Goal: Information Seeking & Learning: Learn about a topic

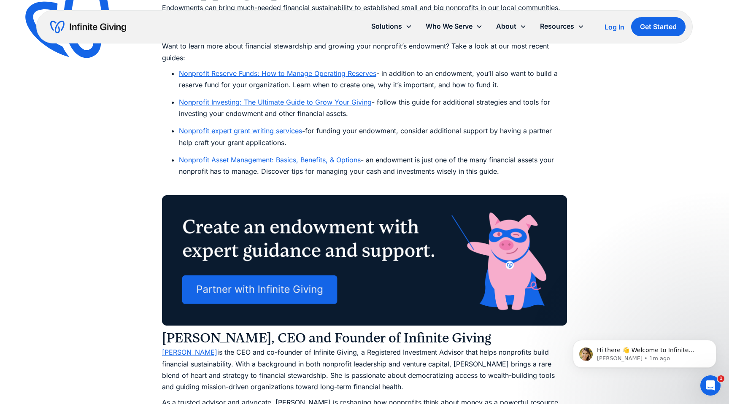
scroll to position [5097, 0]
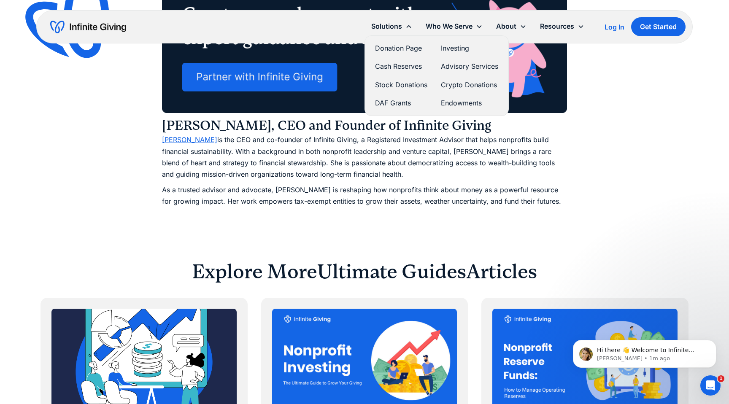
click at [465, 104] on link "Endowments" at bounding box center [469, 102] width 57 height 11
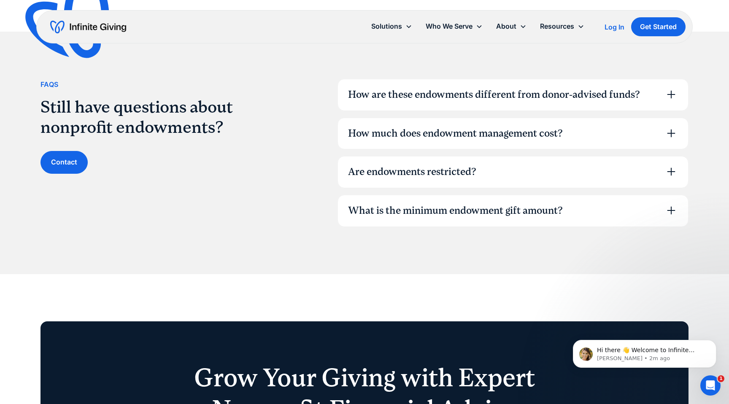
scroll to position [2563, 0]
click at [641, 96] on div "How are these endowments different from donor-advised funds?" at bounding box center [513, 94] width 350 height 31
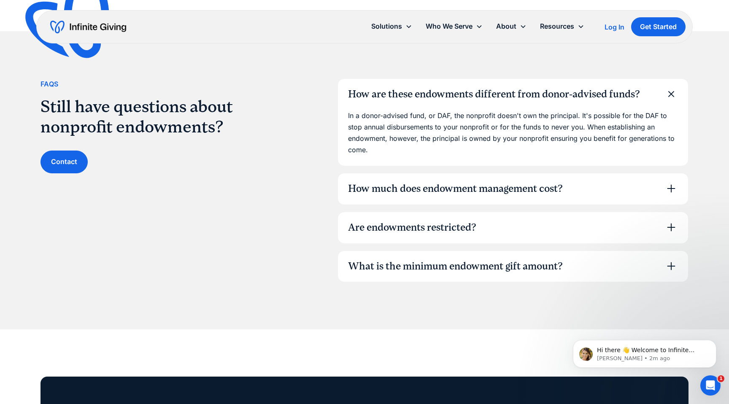
click at [641, 96] on div "How are these endowments different from donor-advised funds?" at bounding box center [513, 94] width 350 height 31
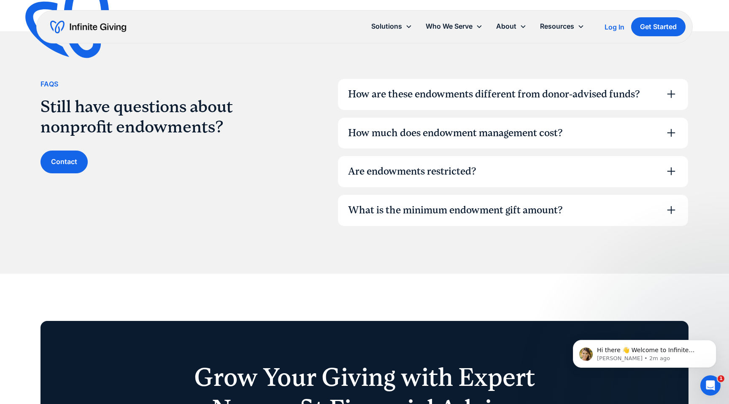
click at [621, 135] on div "How much does endowment management cost?" at bounding box center [513, 133] width 350 height 31
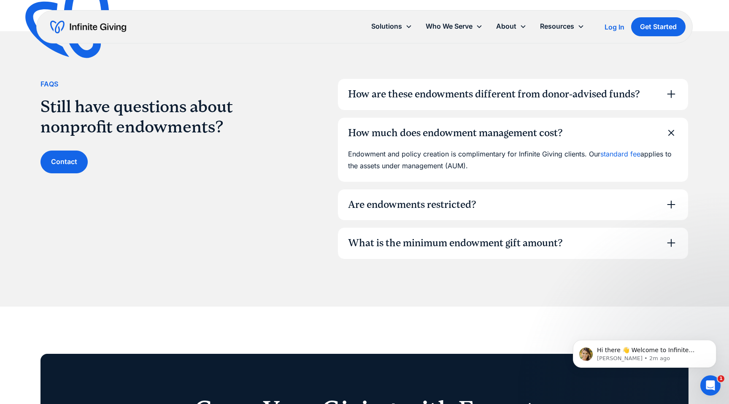
click at [582, 237] on div "What is the minimum endowment gift amount?" at bounding box center [513, 243] width 350 height 31
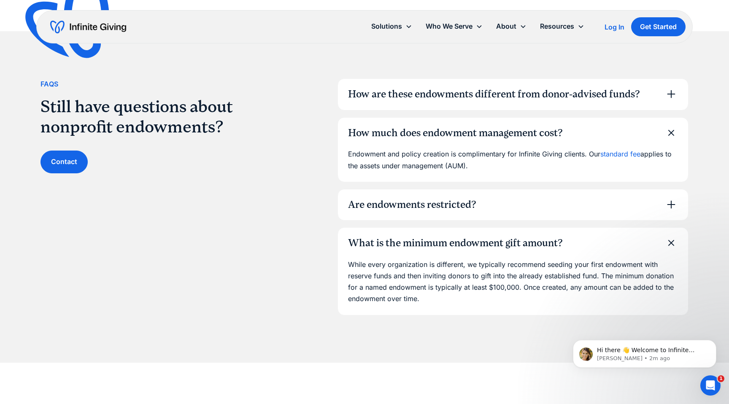
click at [608, 154] on link "standard fee" at bounding box center [621, 154] width 40 height 8
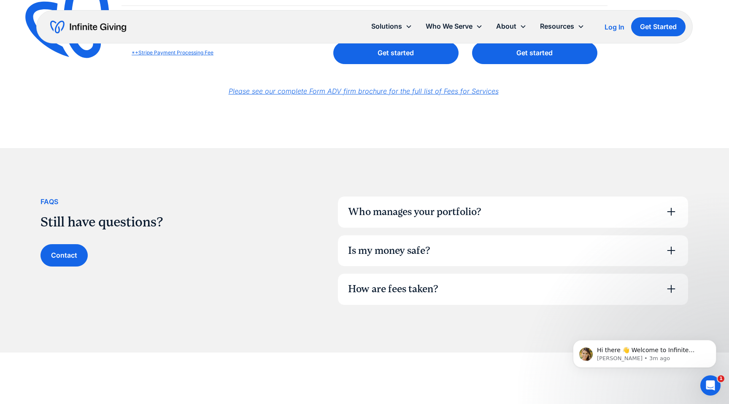
scroll to position [495, 0]
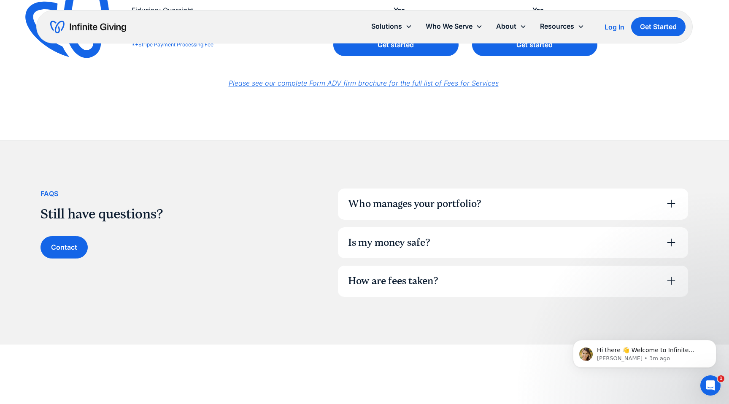
click at [601, 203] on div "Who manages your portfolio?" at bounding box center [513, 204] width 350 height 31
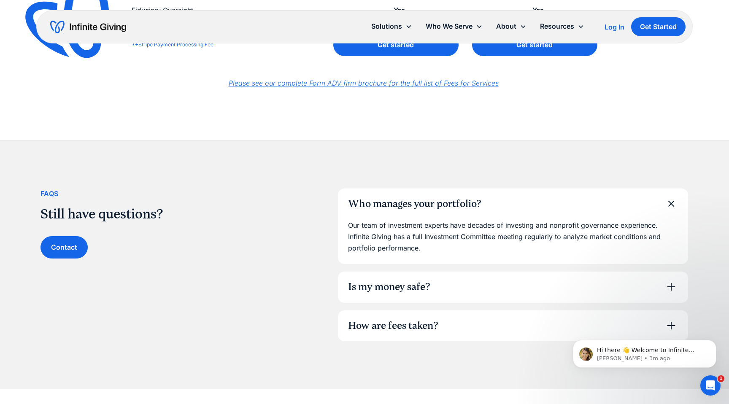
click at [601, 203] on div "Who manages your portfolio?" at bounding box center [513, 204] width 350 height 31
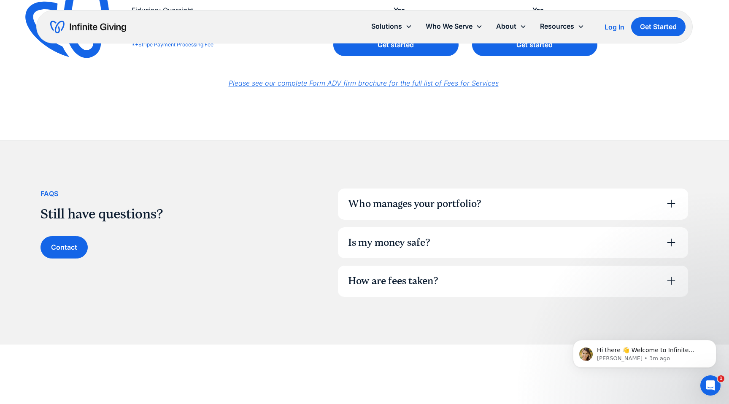
click at [578, 245] on div "Is my money safe?" at bounding box center [513, 242] width 350 height 31
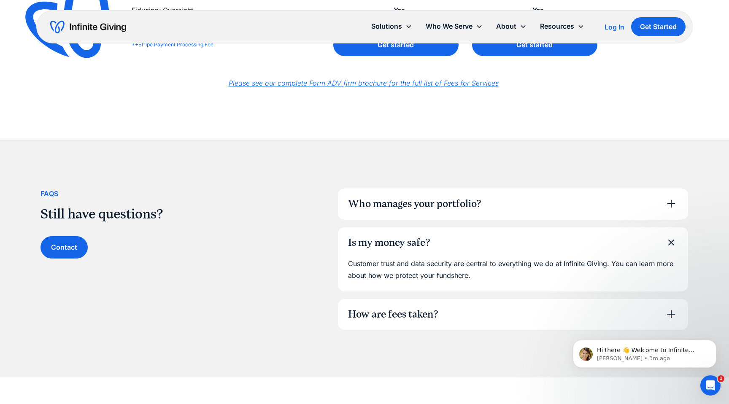
click at [578, 245] on div "Is my money safe?" at bounding box center [513, 242] width 350 height 31
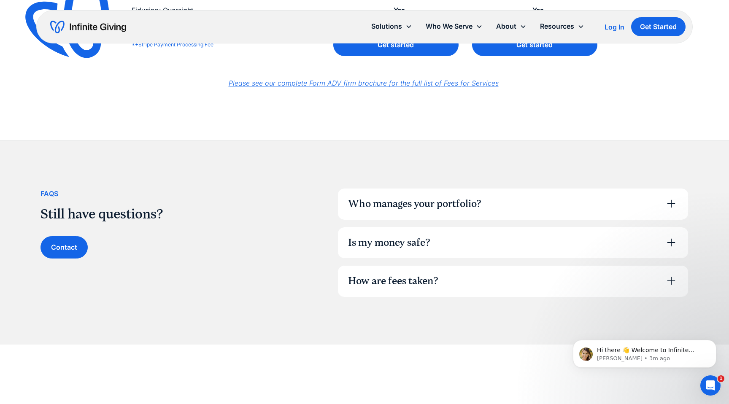
click at [567, 278] on div "How are fees taken?" at bounding box center [513, 281] width 350 height 31
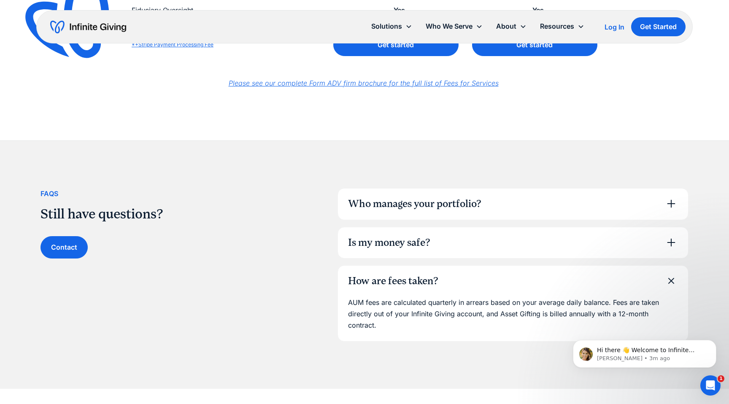
click at [567, 278] on div "How are fees taken?" at bounding box center [513, 281] width 350 height 31
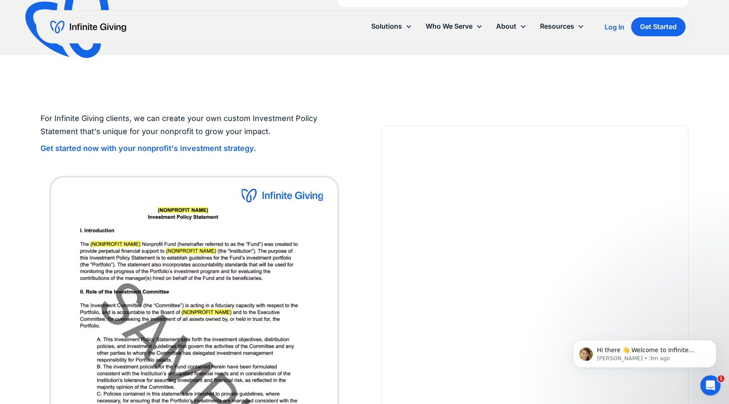
scroll to position [759, 0]
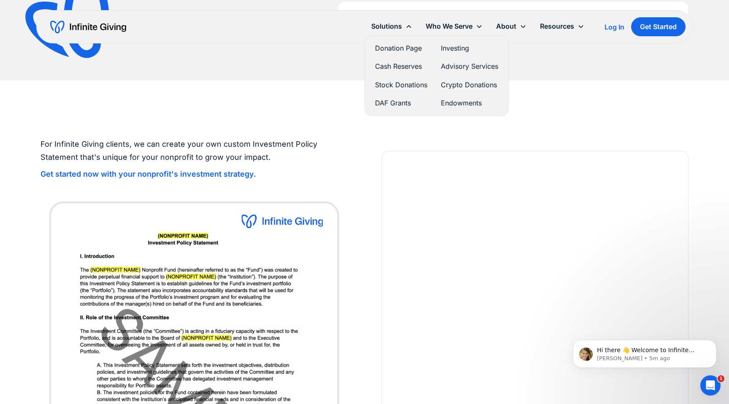
click at [435, 99] on div "Donation Page Investing Cash Reserves Advisory Services Stock Donations Crypto …" at bounding box center [436, 75] width 137 height 73
click at [443, 99] on link "Endowments" at bounding box center [469, 102] width 57 height 11
